Goal: Information Seeking & Learning: Check status

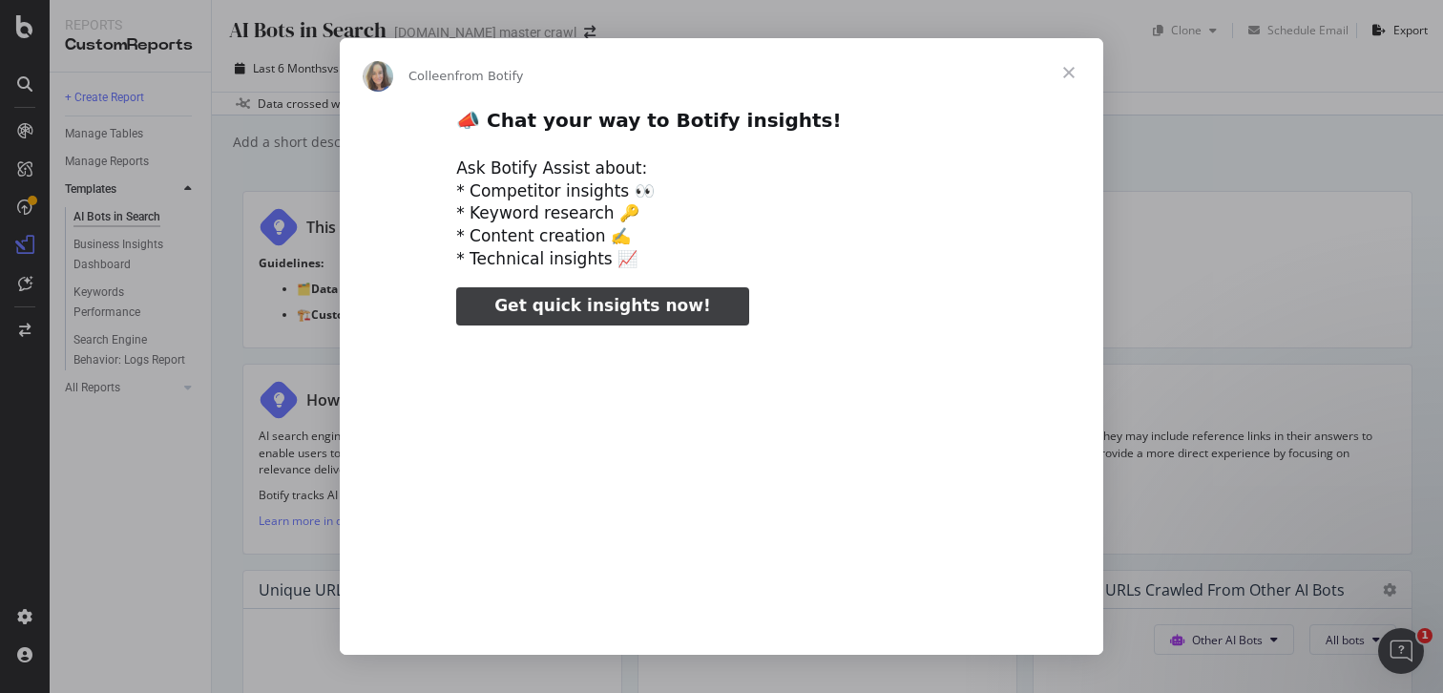
type input "617101"
click at [1068, 73] on span "Close" at bounding box center [1068, 72] width 69 height 69
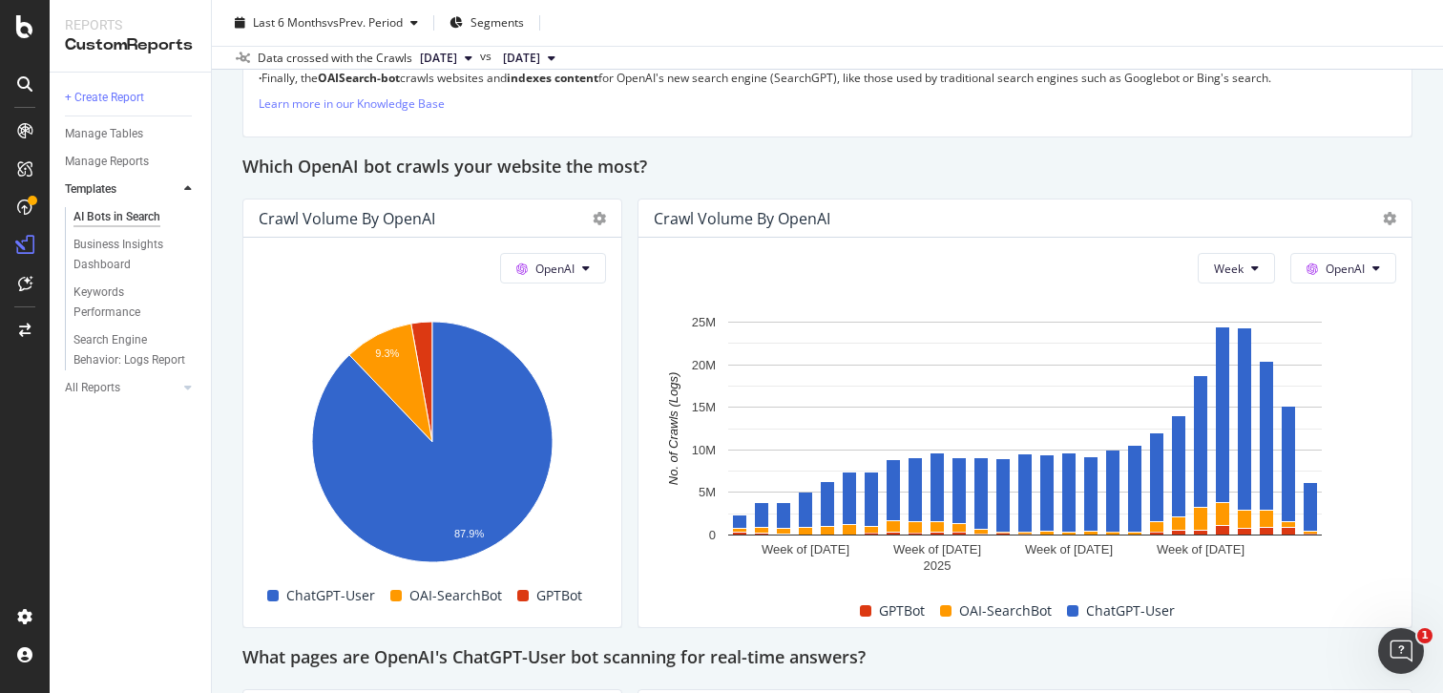
scroll to position [1570, 0]
